Goal: Information Seeking & Learning: Find specific page/section

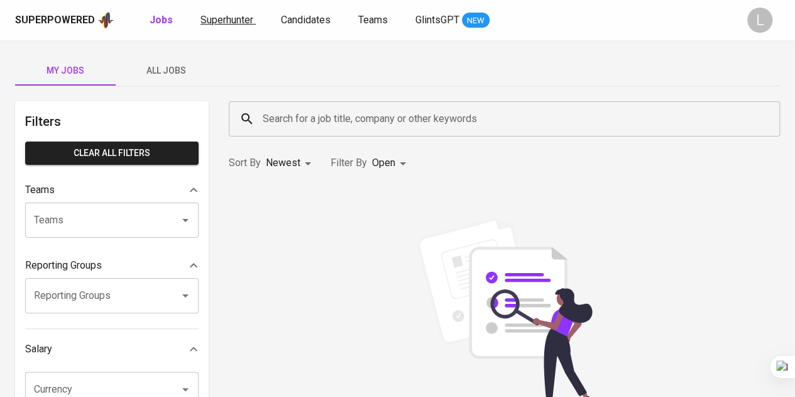
click at [229, 26] on link "Superhunter" at bounding box center [227, 21] width 55 height 16
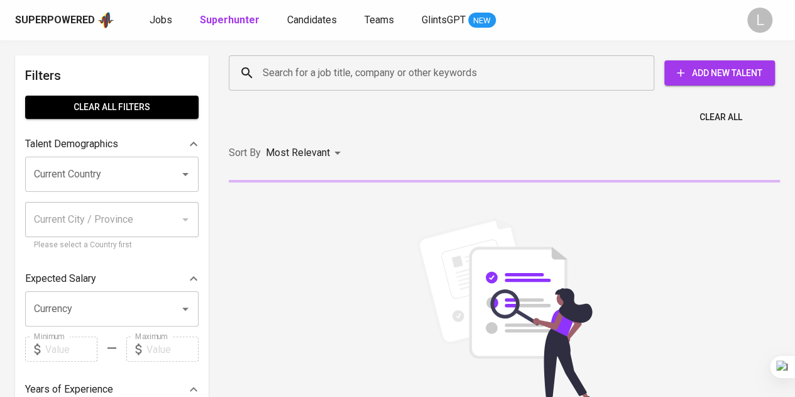
click at [388, 75] on input "Search for a job title, company or other keywords" at bounding box center [445, 73] width 370 height 24
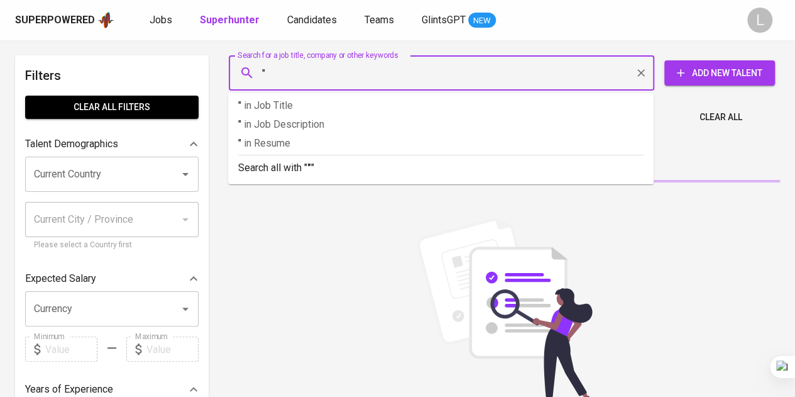
paste input "[PERSON_NAME]"
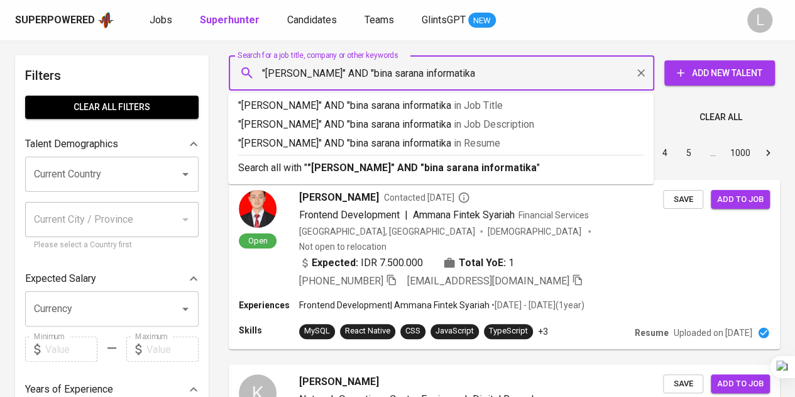
type input ""IRMA OKTAVIANA" AND "bina sarana informatika""
drag, startPoint x: 410, startPoint y: 174, endPoint x: 365, endPoint y: 154, distance: 49.5
click at [410, 173] on p "Search all with " "IRMA OKTAVIANA" AND "bina sarana informatika" "" at bounding box center [440, 167] width 405 height 15
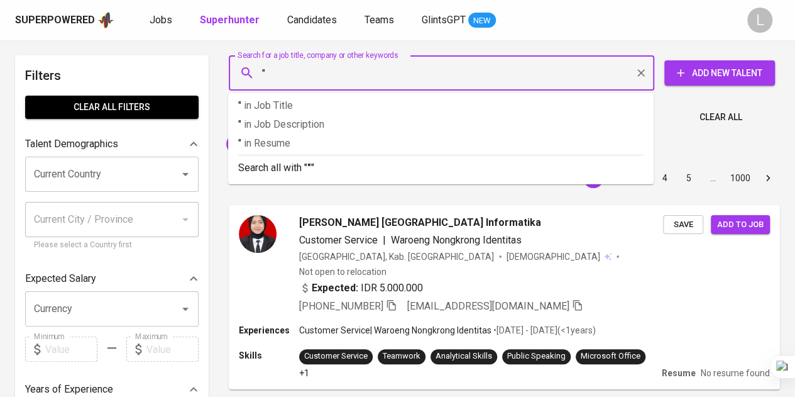
paste input "Berliana Casmita"
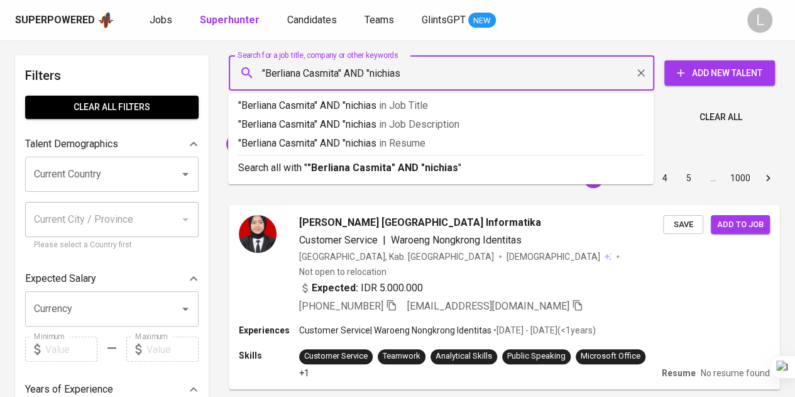
type input ""[PERSON_NAME]" AND "nichias""
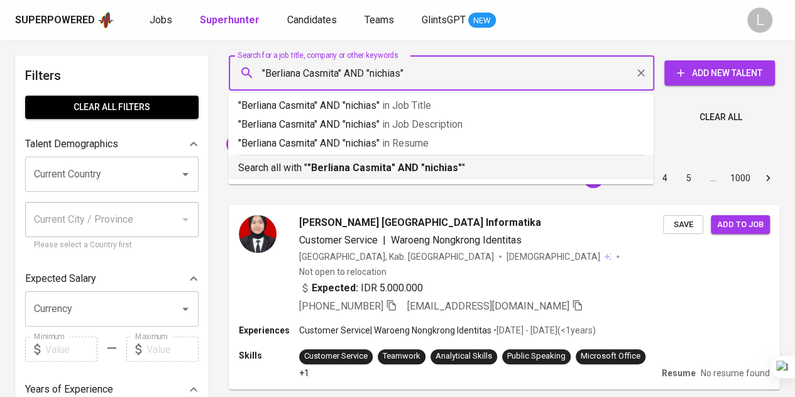
click at [392, 162] on b ""[PERSON_NAME]" AND "nichias"" at bounding box center [384, 168] width 155 height 12
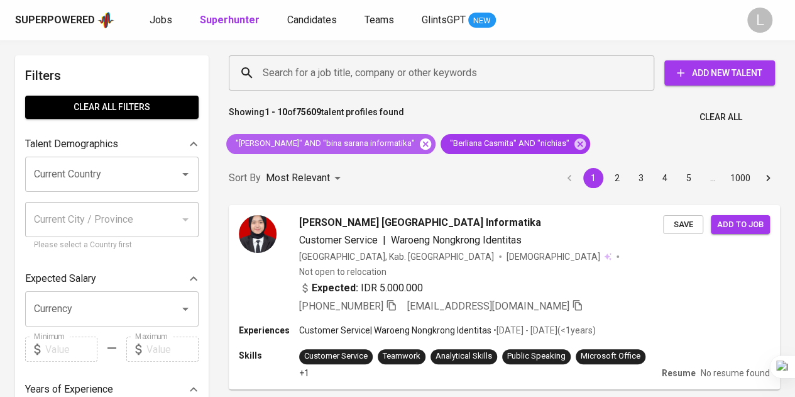
click at [423, 143] on icon at bounding box center [425, 143] width 11 height 11
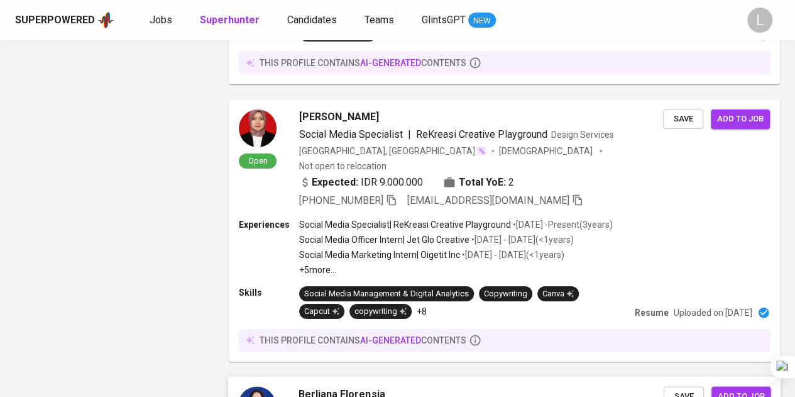
scroll to position [2334, 0]
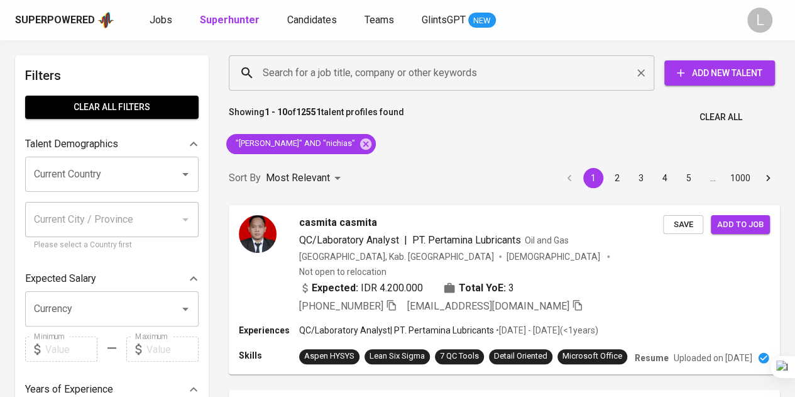
click at [480, 72] on input "Search for a job title, company or other keywords" at bounding box center [445, 73] width 370 height 24
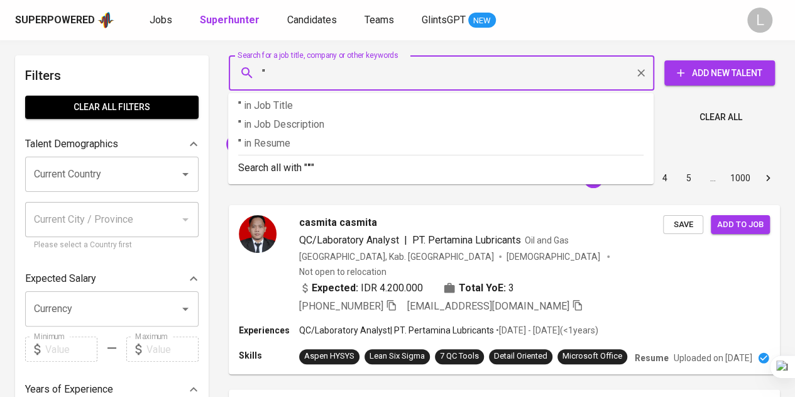
paste input "[PERSON_NAME]"
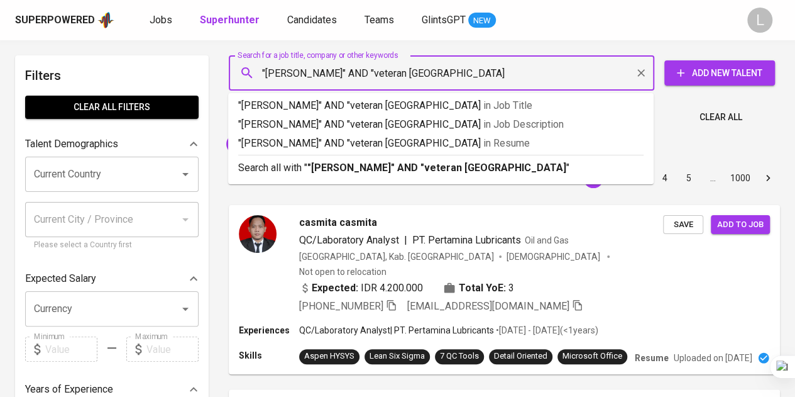
type input ""[PERSON_NAME]" AND "veteran [GEOGRAPHIC_DATA]""
click at [443, 159] on div "Search all with " "Ekalya Herminasari" AND "veteran jakarta" "" at bounding box center [440, 165] width 405 height 21
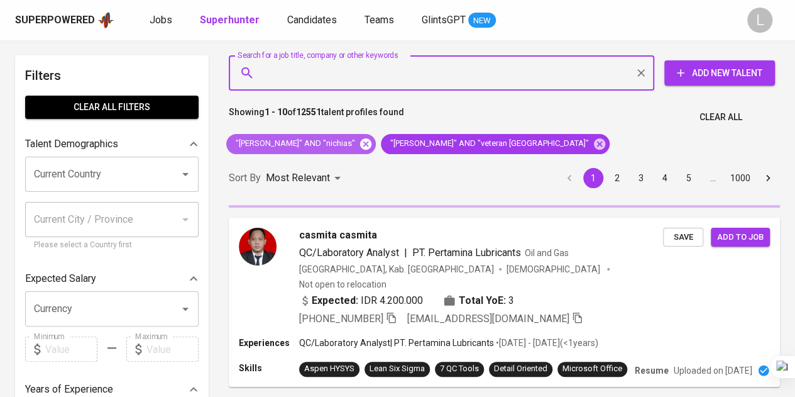
click at [366, 145] on icon at bounding box center [366, 144] width 14 height 14
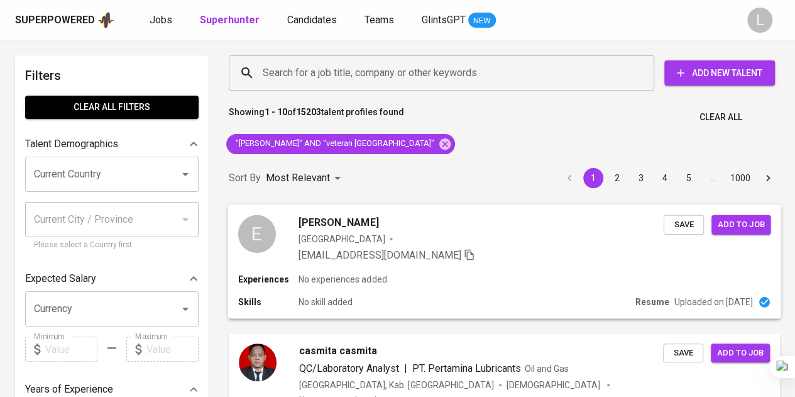
click at [337, 204] on div "E Ekalya Herminasari Singapore kelya1995@gmail.com Save Add to job" at bounding box center [504, 238] width 553 height 68
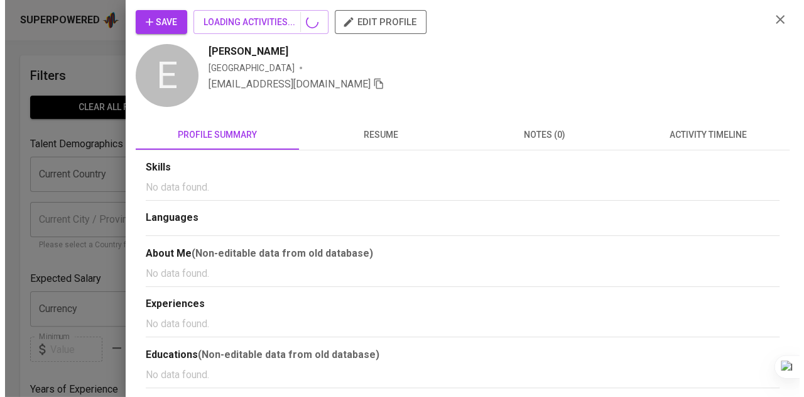
scroll to position [63, 0]
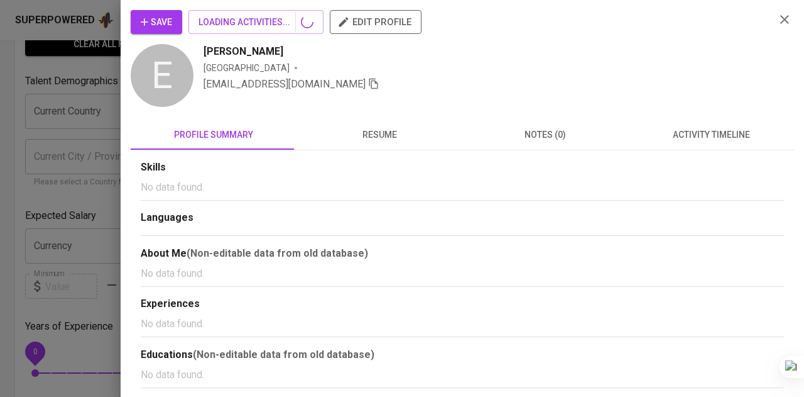
click at [351, 136] on span "resume" at bounding box center [379, 135] width 151 height 16
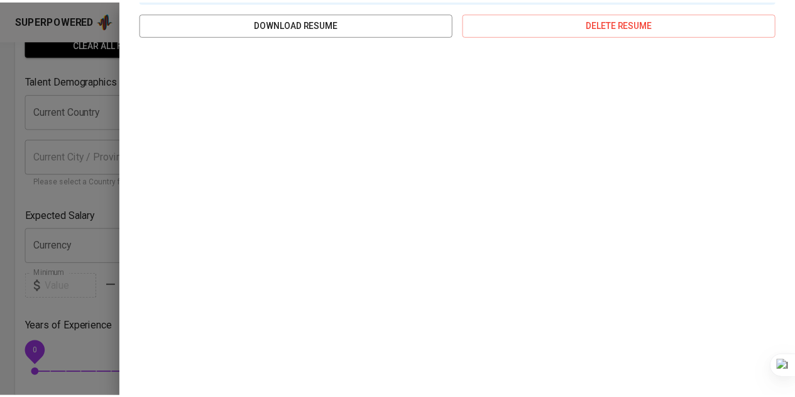
scroll to position [0, 0]
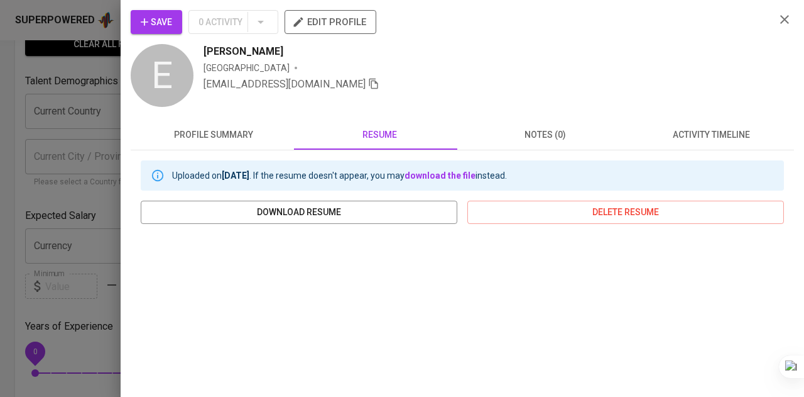
click at [18, 91] on div at bounding box center [402, 198] width 804 height 397
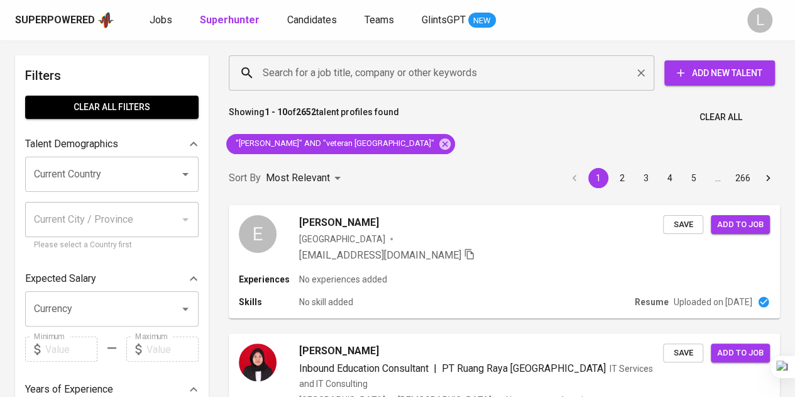
click at [393, 63] on input "Search for a job title, company or other keywords" at bounding box center [445, 73] width 370 height 24
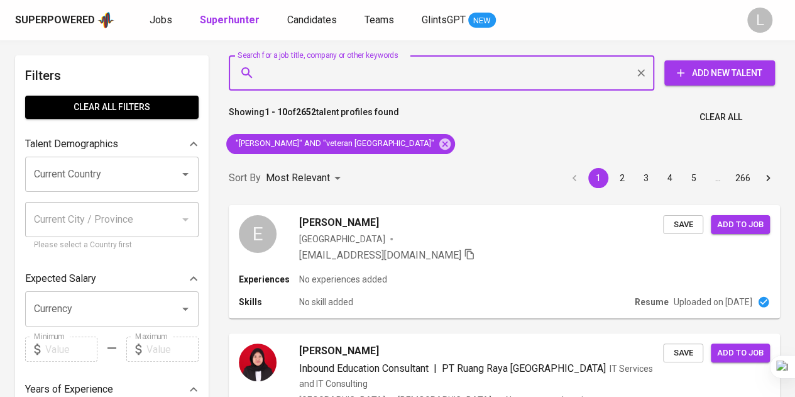
paste input "selinaliaw24@gmail.com"
type input "selinaliaw24@gmail.com"
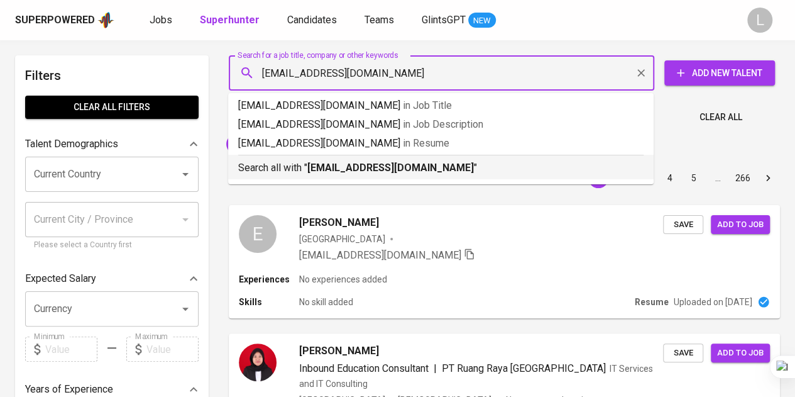
click at [367, 170] on b "selinaliaw24@gmail.com" at bounding box center [390, 168] width 167 height 12
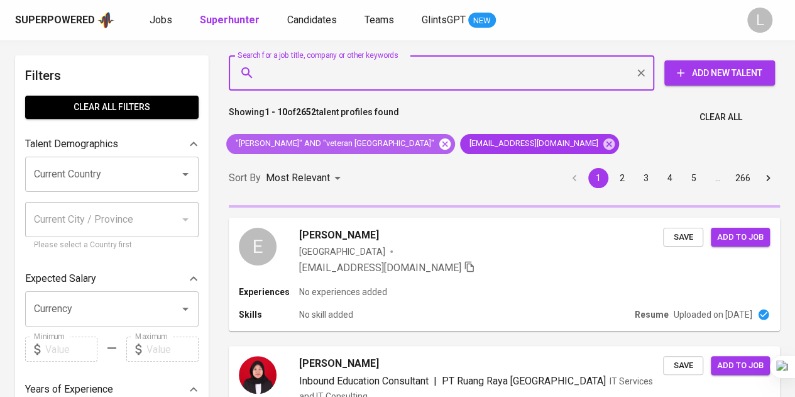
click at [438, 143] on icon at bounding box center [445, 144] width 14 height 14
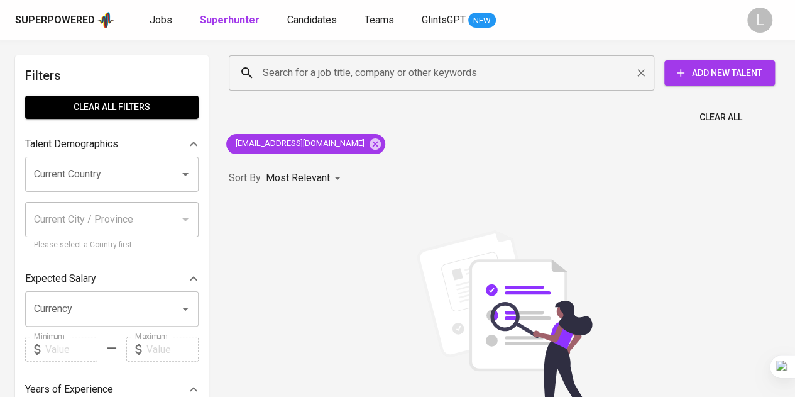
click at [468, 53] on div "Search for a job title, company or other keywords Search for a job title, compa…" at bounding box center [501, 73] width 551 height 40
drag, startPoint x: 468, startPoint y: 57, endPoint x: 475, endPoint y: 67, distance: 12.2
click at [469, 57] on div "Search for a job title, company or other keywords" at bounding box center [441, 72] width 425 height 35
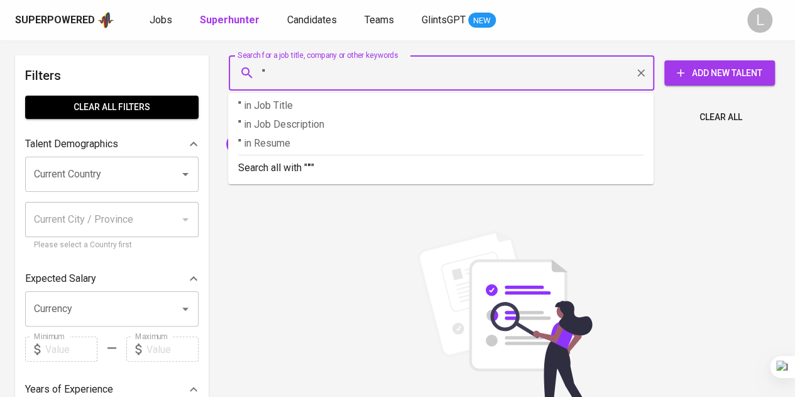
paste input "Irwansyah"
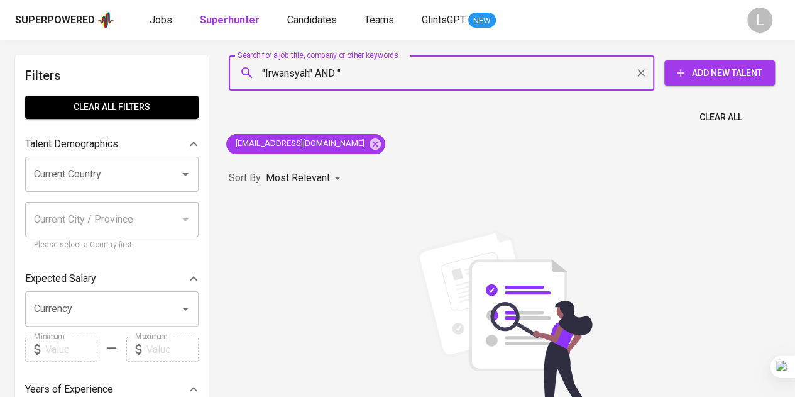
paste input "Universitas Widyatama"
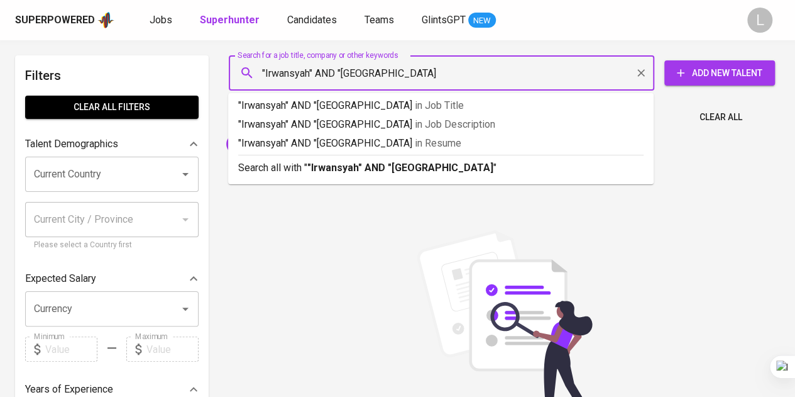
type input ""Irwansyah" AND "[GEOGRAPHIC_DATA]""
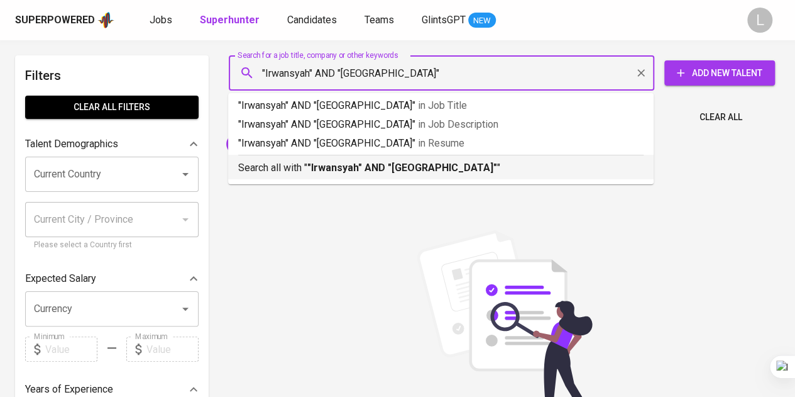
click at [370, 167] on b ""Irwansyah" AND "[GEOGRAPHIC_DATA]"" at bounding box center [402, 168] width 190 height 12
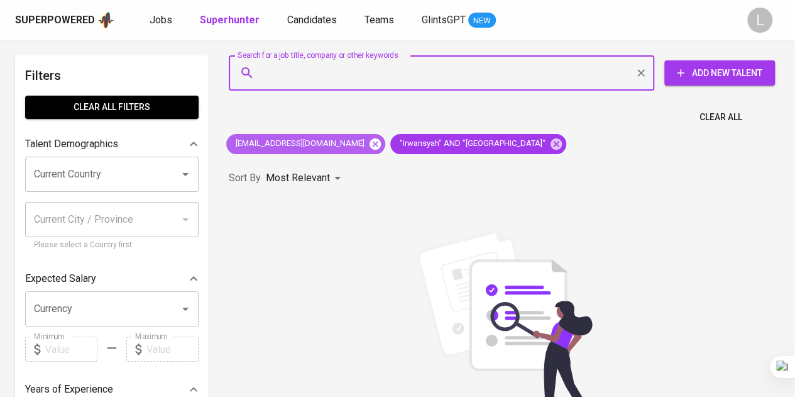
click at [370, 146] on icon at bounding box center [375, 143] width 11 height 11
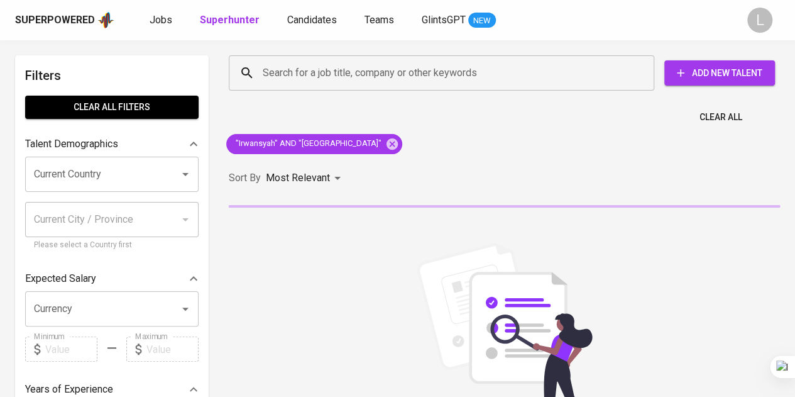
scroll to position [126, 0]
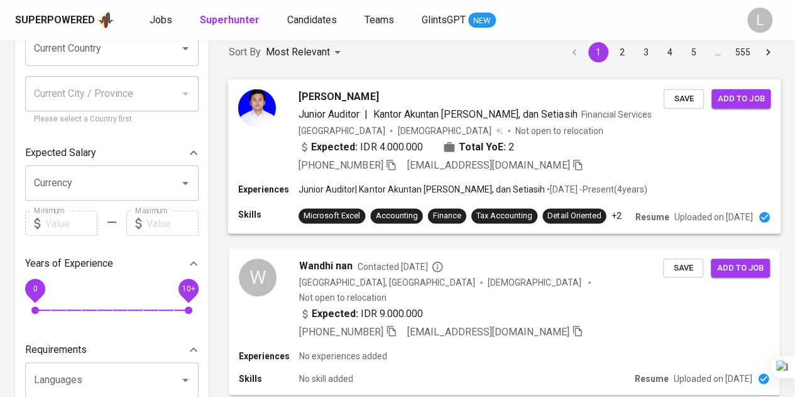
click at [334, 110] on span "Junior Auditor" at bounding box center [329, 113] width 61 height 12
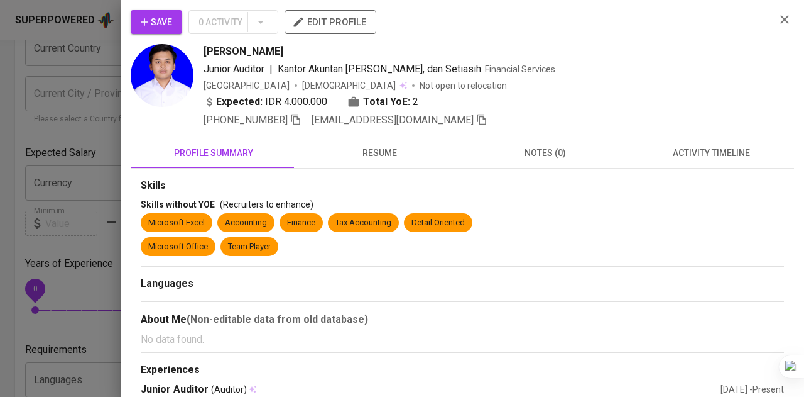
drag, startPoint x: 56, startPoint y: 106, endPoint x: 415, endPoint y: 100, distance: 358.9
click at [56, 106] on div at bounding box center [402, 198] width 804 height 397
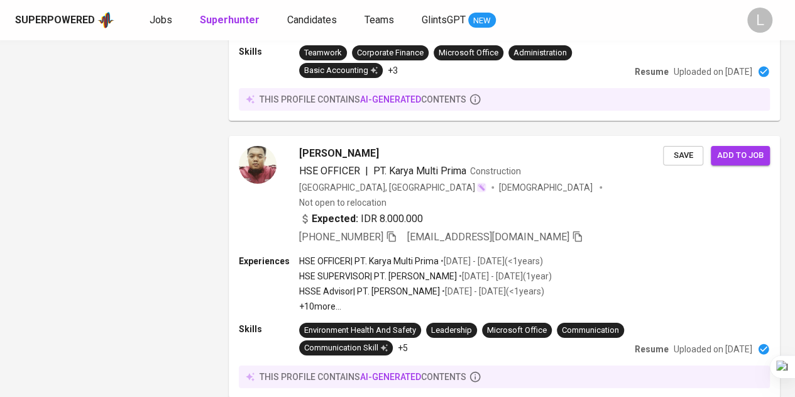
scroll to position [2222, 0]
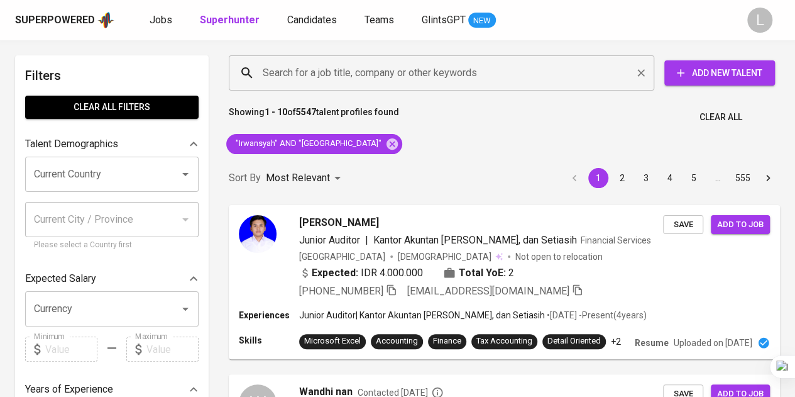
click at [436, 66] on input "Search for a job title, company or other keywords" at bounding box center [445, 73] width 370 height 24
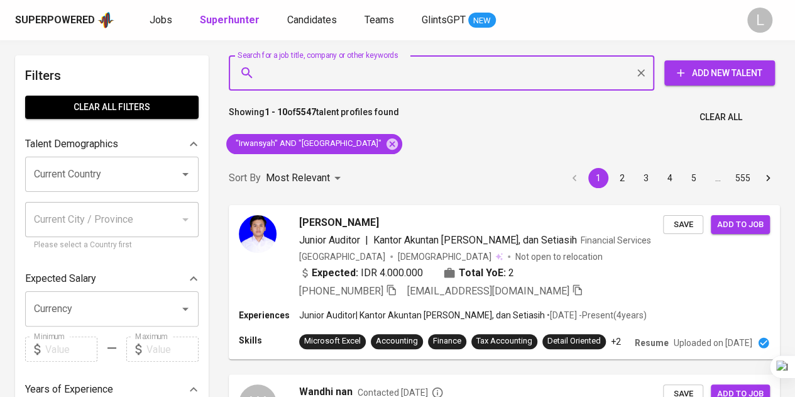
paste input "[EMAIL_ADDRESS][DOMAIN_NAME]"
type input "[EMAIL_ADDRESS][DOMAIN_NAME]"
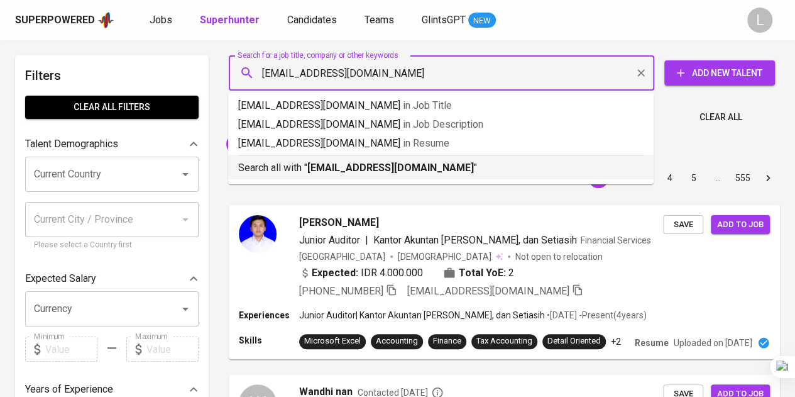
drag, startPoint x: 385, startPoint y: 160, endPoint x: 403, endPoint y: 144, distance: 24.5
click at [385, 160] on div "Search all with " [EMAIL_ADDRESS][DOMAIN_NAME] "" at bounding box center [440, 165] width 405 height 21
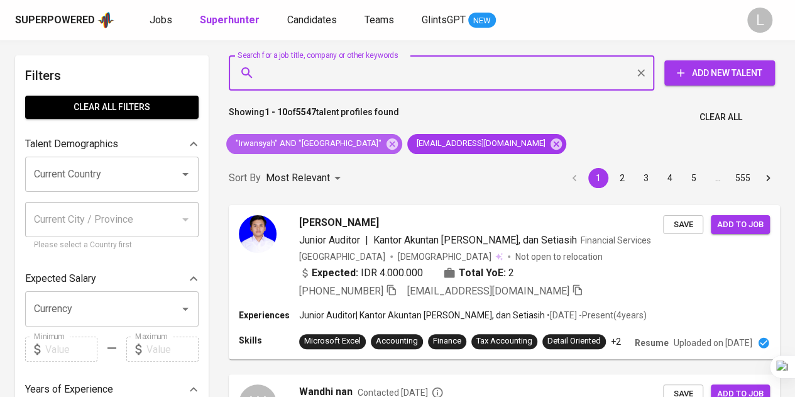
click at [398, 143] on icon at bounding box center [392, 143] width 11 height 11
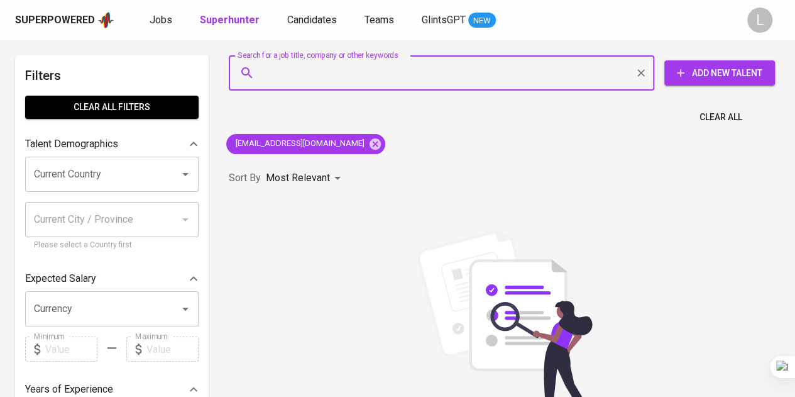
click at [419, 69] on input "Search for a job title, company or other keywords" at bounding box center [445, 73] width 370 height 24
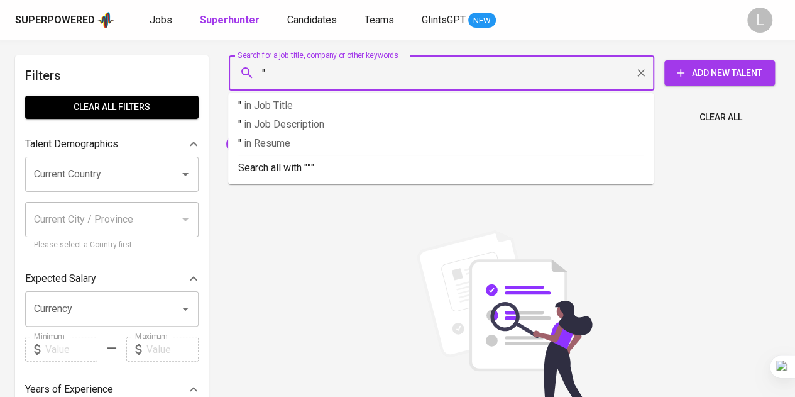
paste input "[PERSON_NAME]"
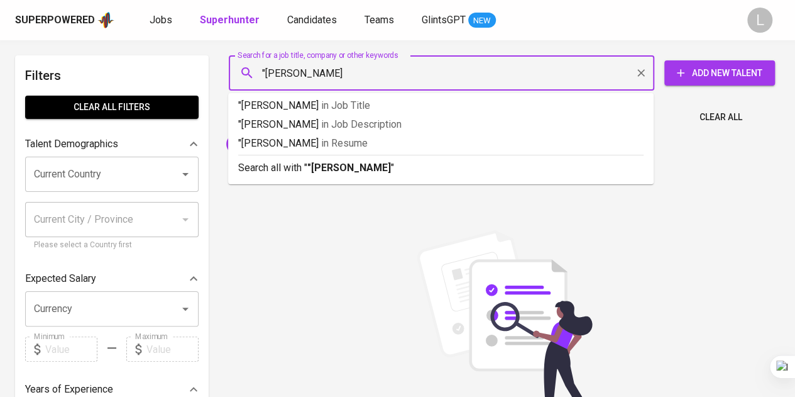
type input ""[PERSON_NAME]""
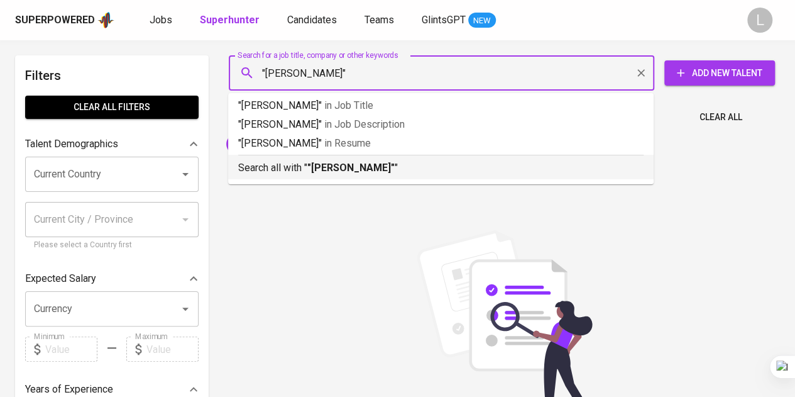
click at [415, 168] on p "Search all with " "[PERSON_NAME]" "" at bounding box center [440, 167] width 405 height 15
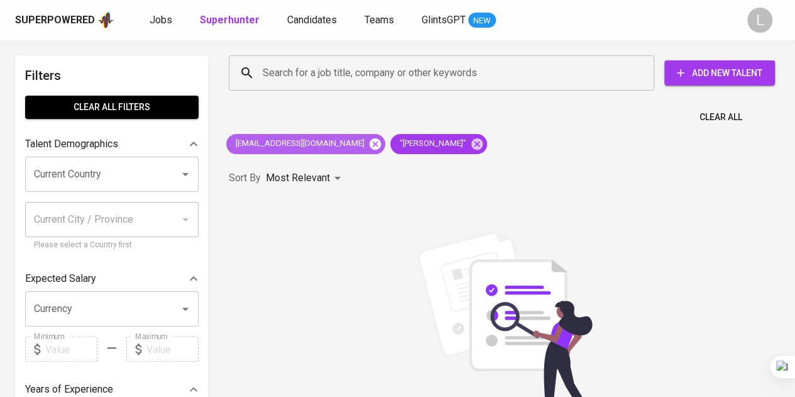
click at [368, 144] on icon at bounding box center [375, 144] width 14 height 14
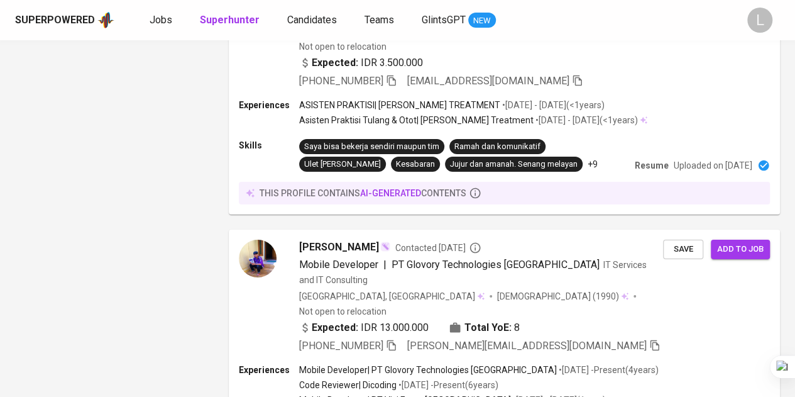
scroll to position [2205, 0]
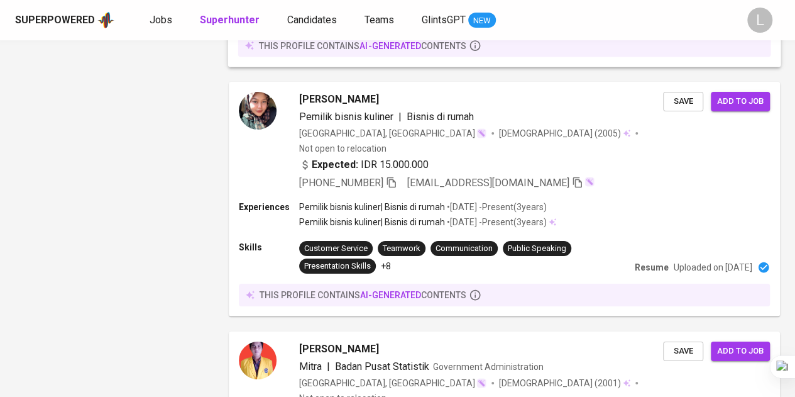
scroll to position [2404, 0]
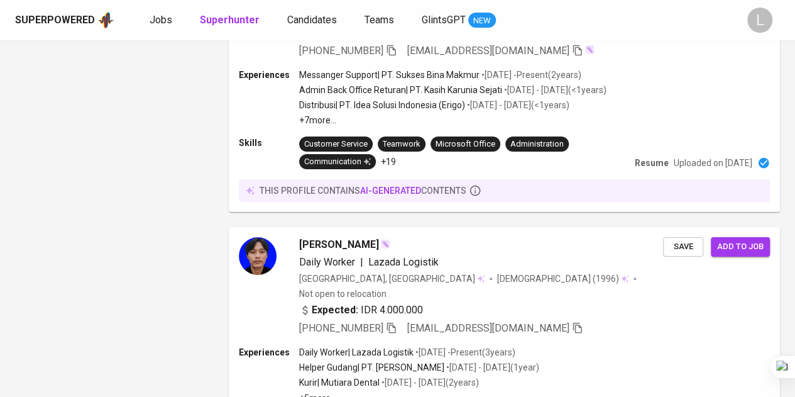
scroll to position [2424, 0]
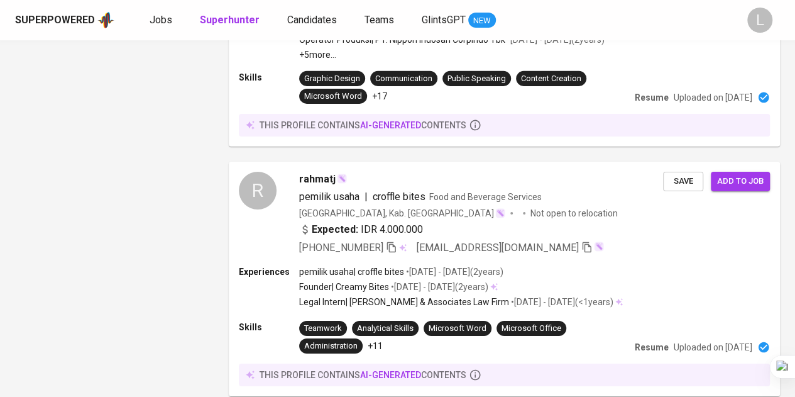
scroll to position [2207, 0]
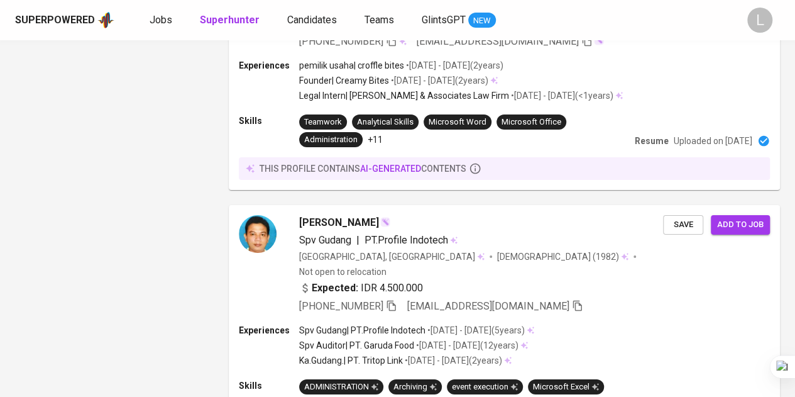
drag, startPoint x: 361, startPoint y: 337, endPoint x: 255, endPoint y: 106, distance: 253.7
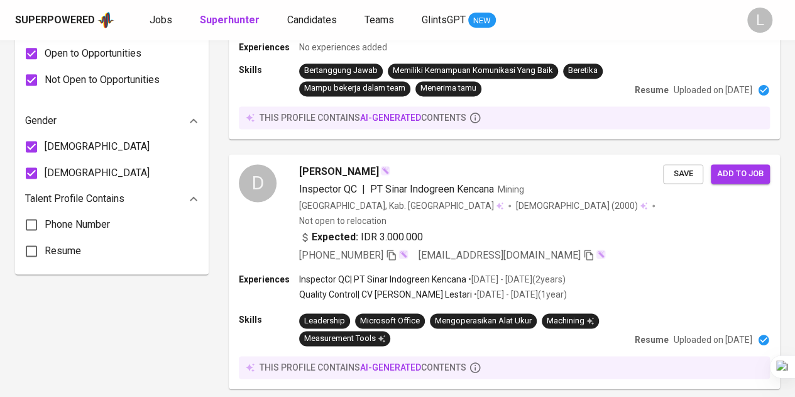
scroll to position [880, 0]
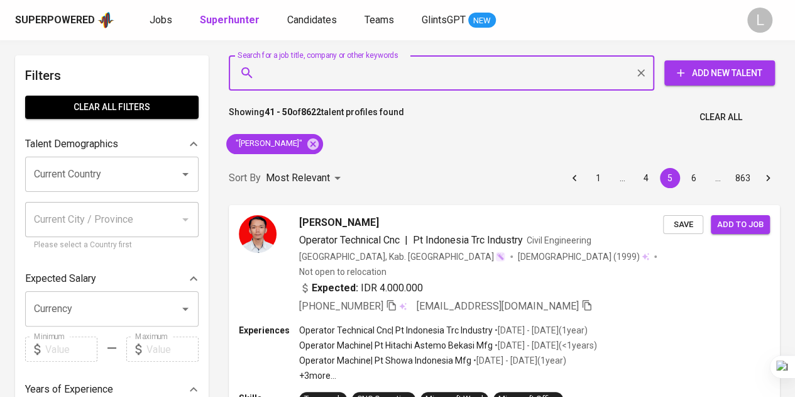
click at [598, 79] on input "Search for a job title, company or other keywords" at bounding box center [445, 73] width 370 height 24
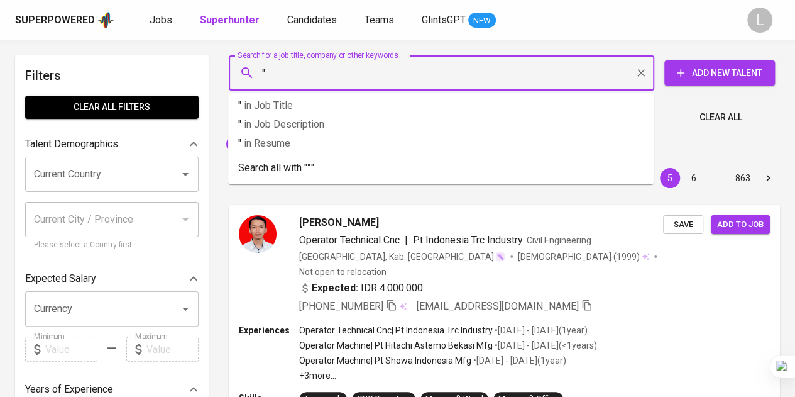
paste input "Amerigo Yahya"
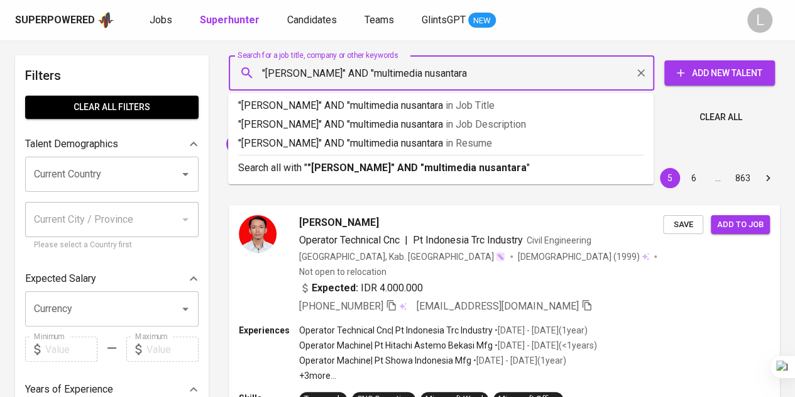
type input ""Amerigo Yahya" AND "multimedia nusantara""
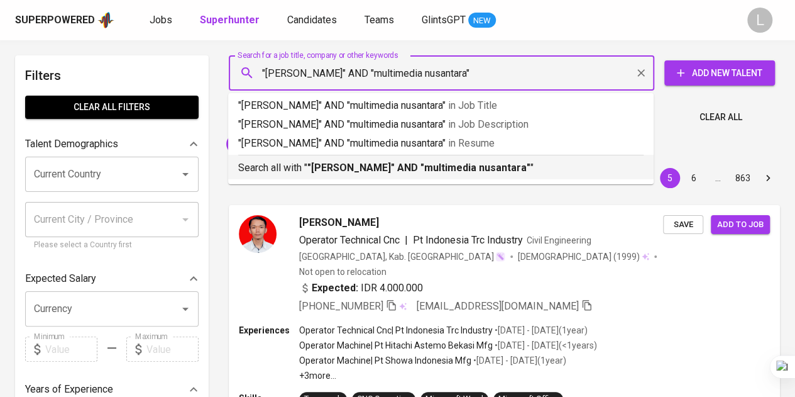
click at [535, 162] on p "Search all with " "Amerigo Yahya" AND "multimedia nusantara" "" at bounding box center [440, 167] width 405 height 15
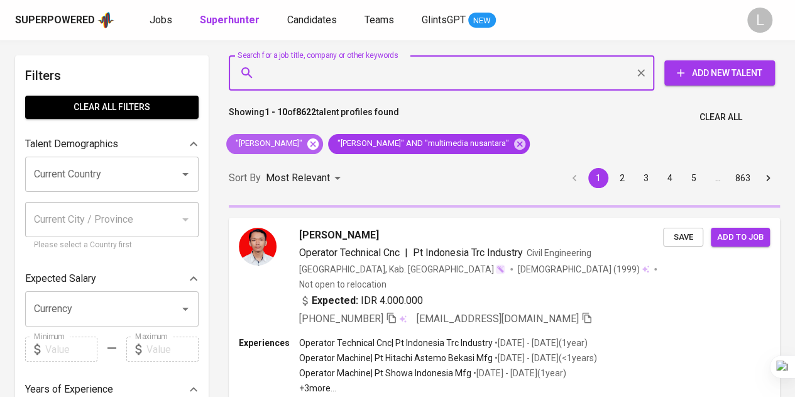
click at [309, 146] on icon at bounding box center [312, 143] width 11 height 11
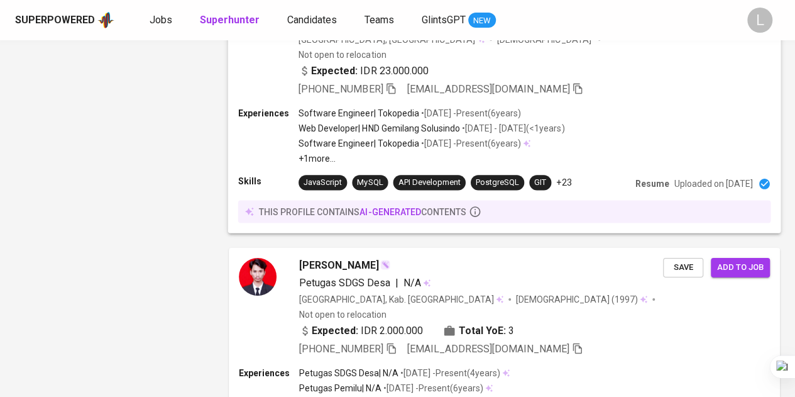
scroll to position [2331, 0]
